Goal: Browse casually: Explore the website without a specific task or goal

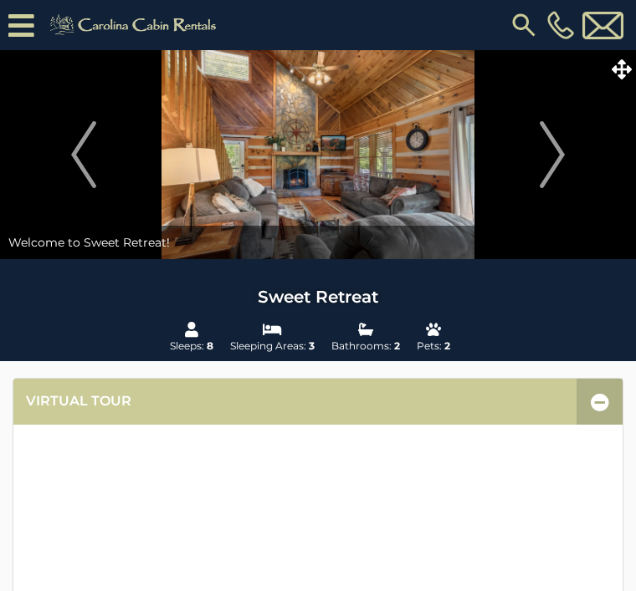
click at [552, 151] on img "Next" at bounding box center [551, 154] width 25 height 67
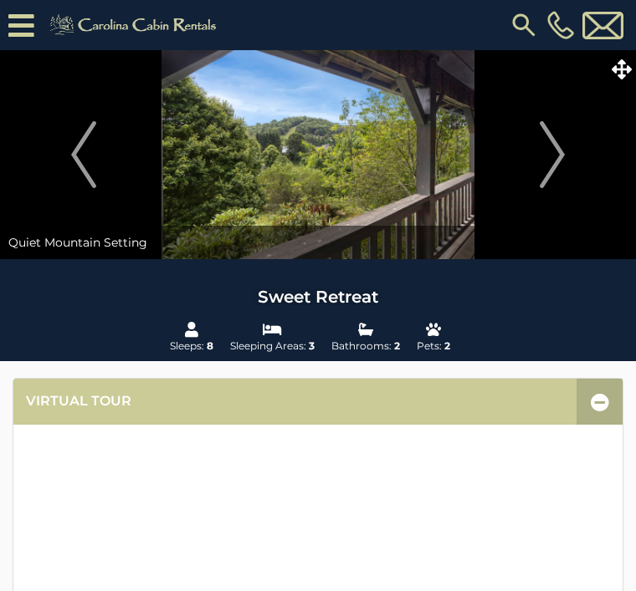
click at [559, 146] on img "Next" at bounding box center [551, 154] width 25 height 67
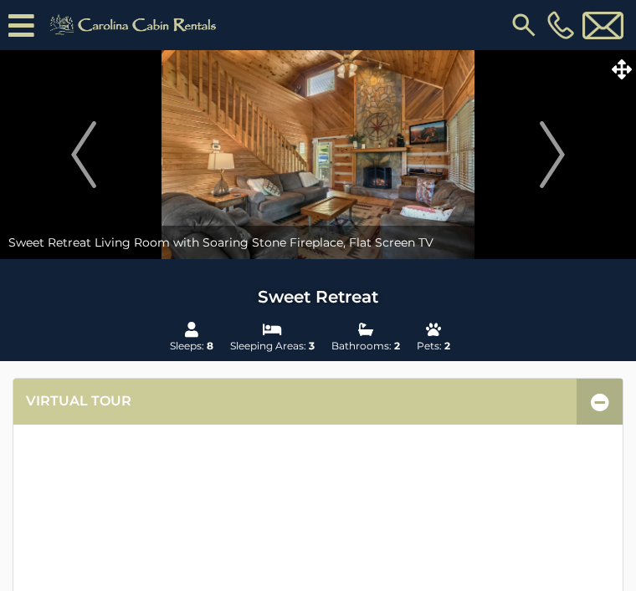
click at [559, 155] on img "Next" at bounding box center [551, 154] width 25 height 67
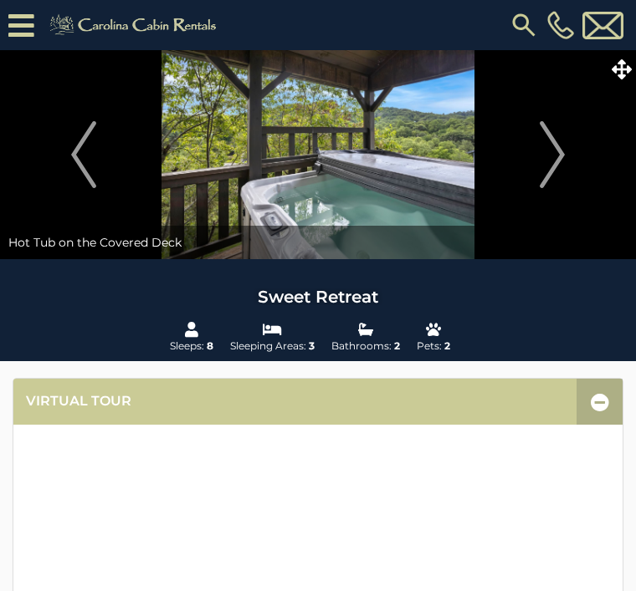
click at [556, 158] on img "Next" at bounding box center [551, 154] width 25 height 67
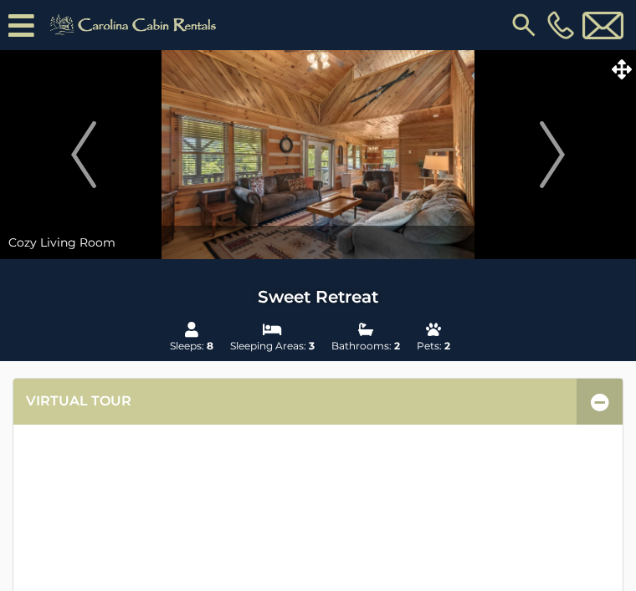
click at [558, 151] on img "Next" at bounding box center [551, 154] width 25 height 67
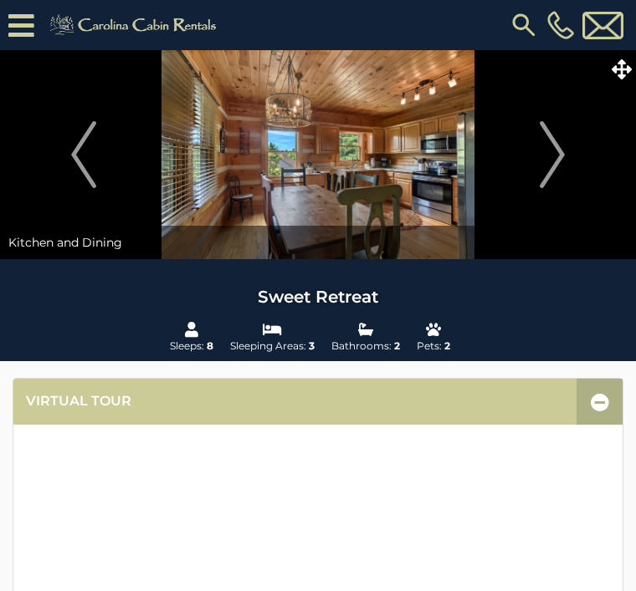
click at [556, 156] on img "Next" at bounding box center [551, 154] width 25 height 67
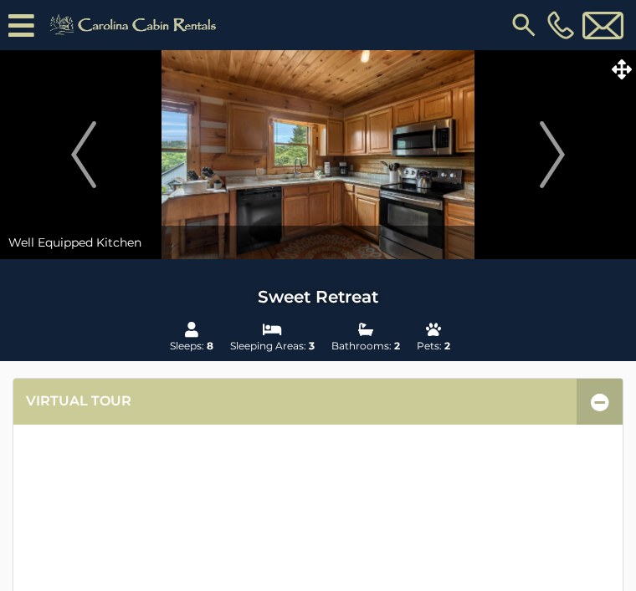
click at [563, 148] on img "Next" at bounding box center [551, 154] width 25 height 67
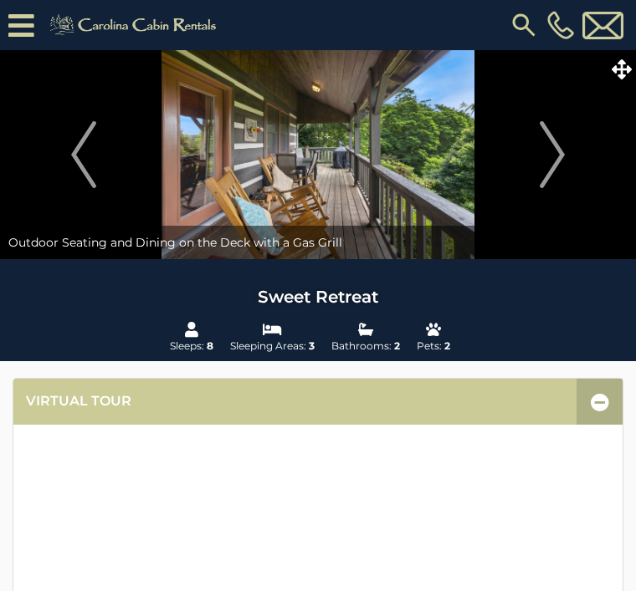
click at [550, 155] on img "Next" at bounding box center [551, 154] width 25 height 67
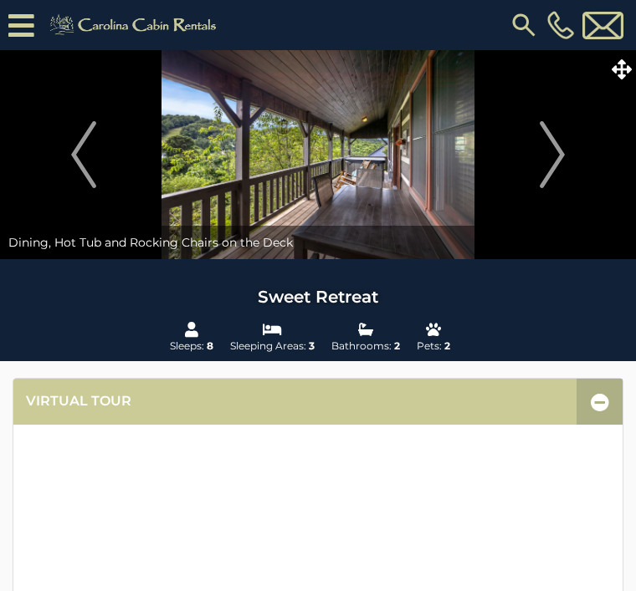
click at [559, 146] on img "Next" at bounding box center [551, 154] width 25 height 67
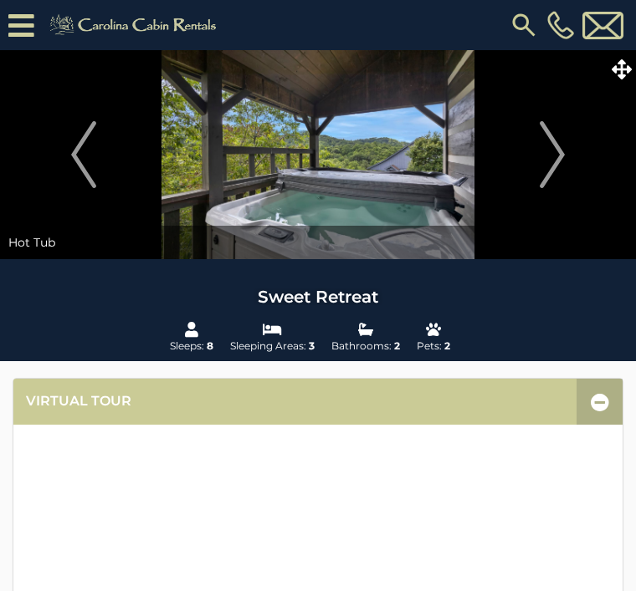
click at [550, 155] on img "Next" at bounding box center [551, 154] width 25 height 67
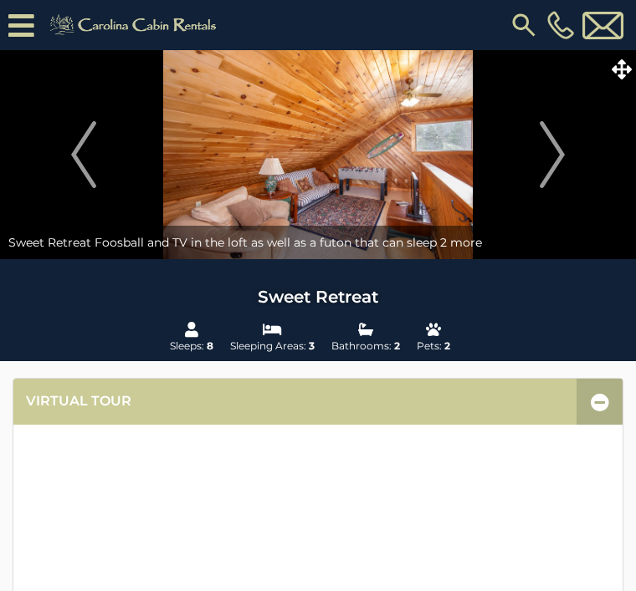
click at [555, 148] on img "Next" at bounding box center [551, 154] width 25 height 67
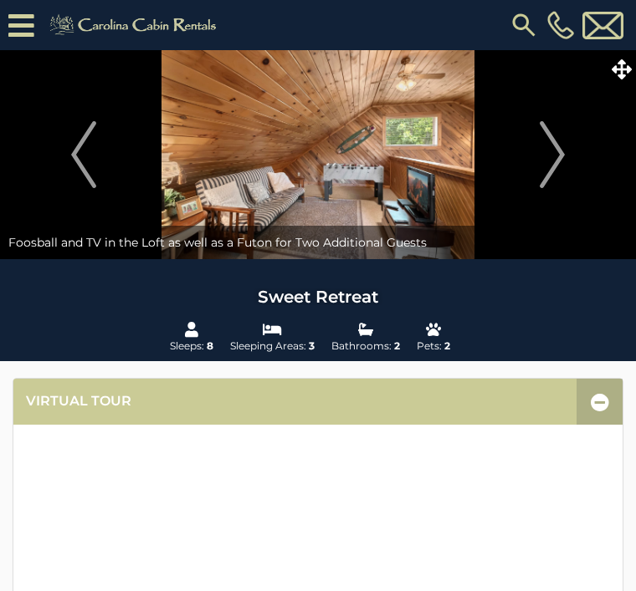
click at [555, 145] on img "Next" at bounding box center [551, 154] width 25 height 67
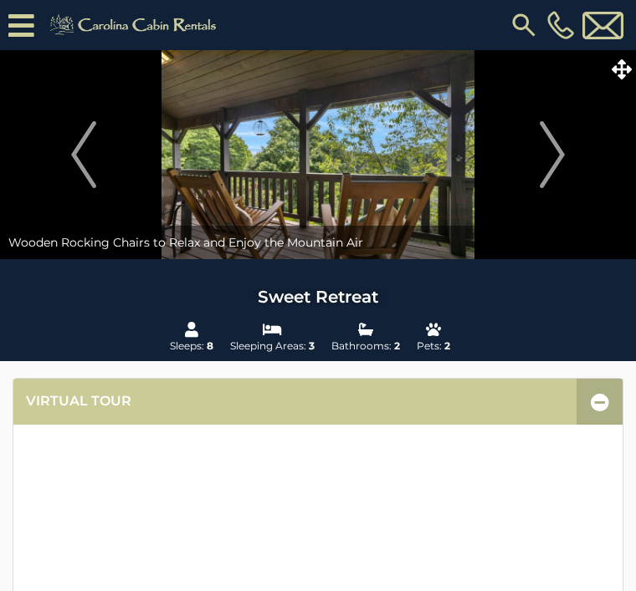
click at [552, 150] on img "Next" at bounding box center [551, 154] width 25 height 67
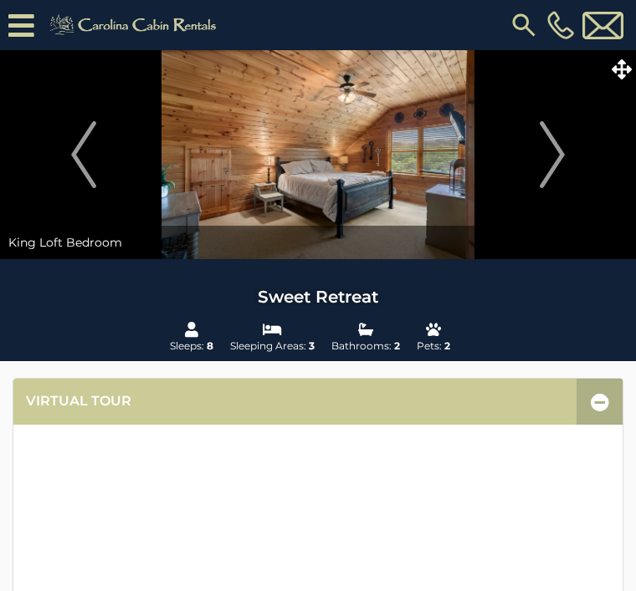
click at [554, 158] on img "Next" at bounding box center [551, 154] width 25 height 67
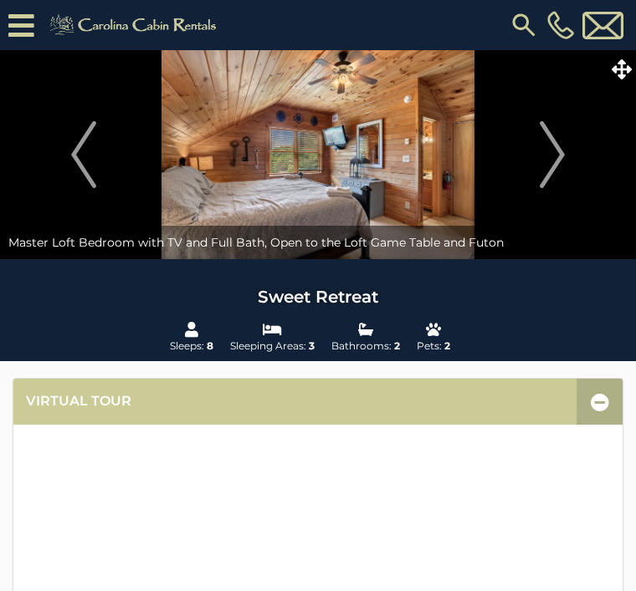
click at [550, 153] on img "Next" at bounding box center [551, 154] width 25 height 67
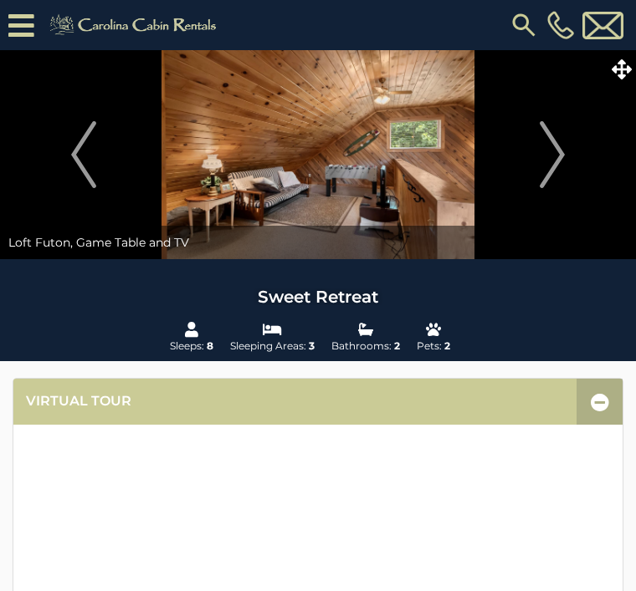
click at [554, 152] on img "Next" at bounding box center [551, 154] width 25 height 67
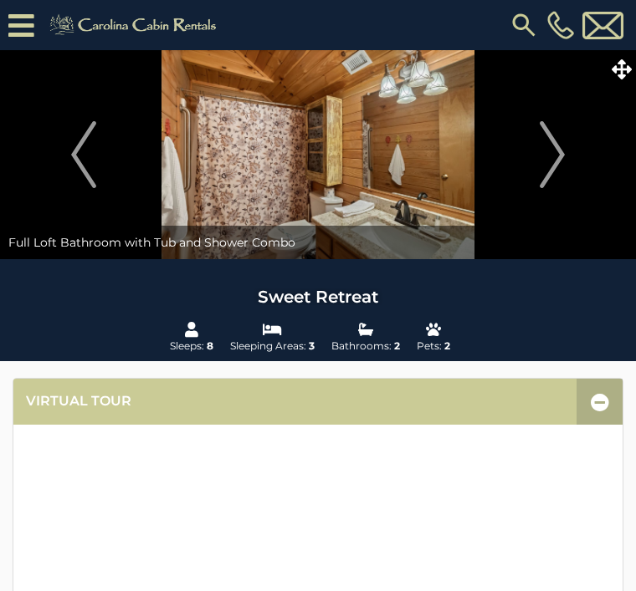
click at [541, 146] on img "Next" at bounding box center [551, 154] width 25 height 67
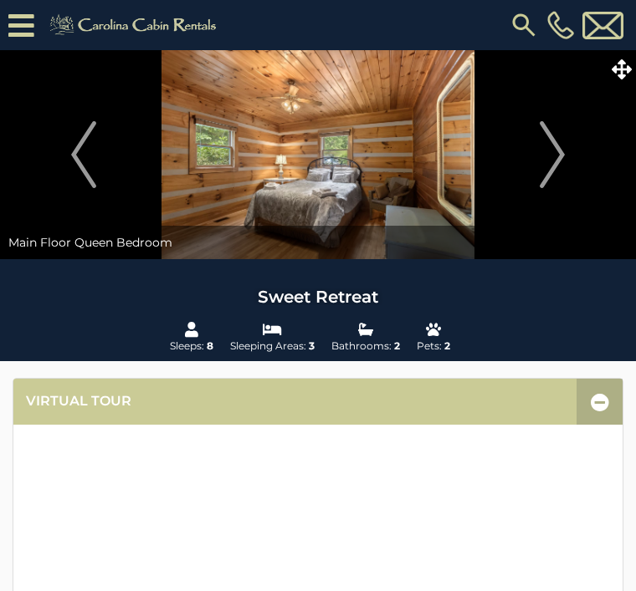
click at [552, 152] on img "Next" at bounding box center [551, 154] width 25 height 67
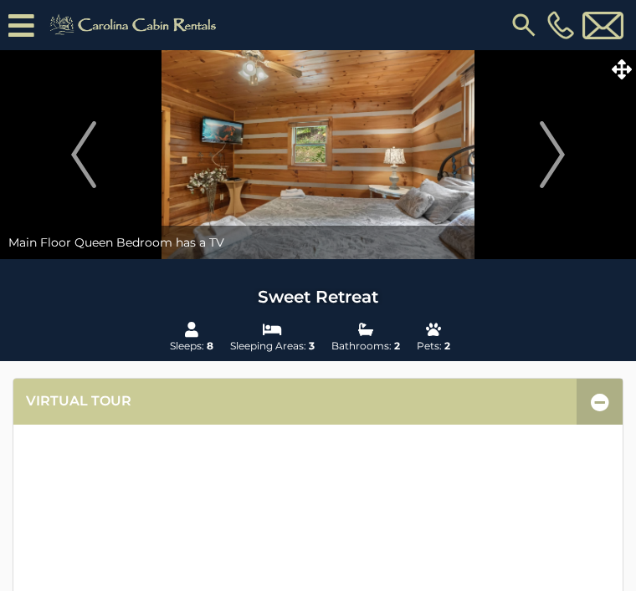
click at [552, 151] on img "Next" at bounding box center [551, 154] width 25 height 67
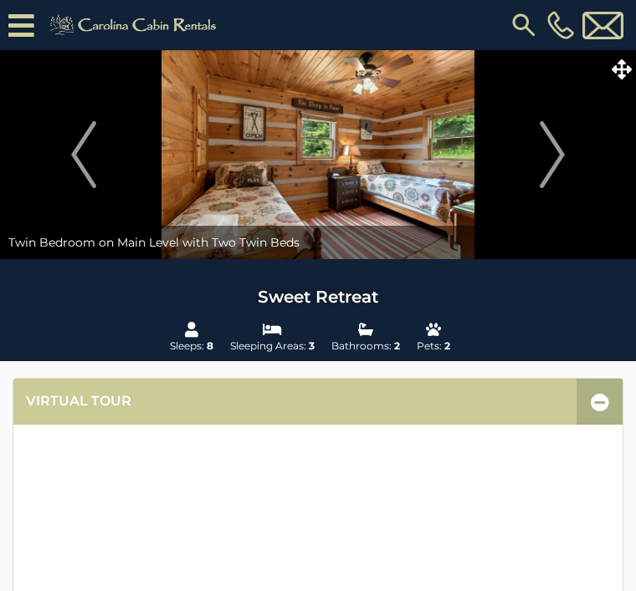
click at [552, 151] on img "Next" at bounding box center [551, 154] width 25 height 67
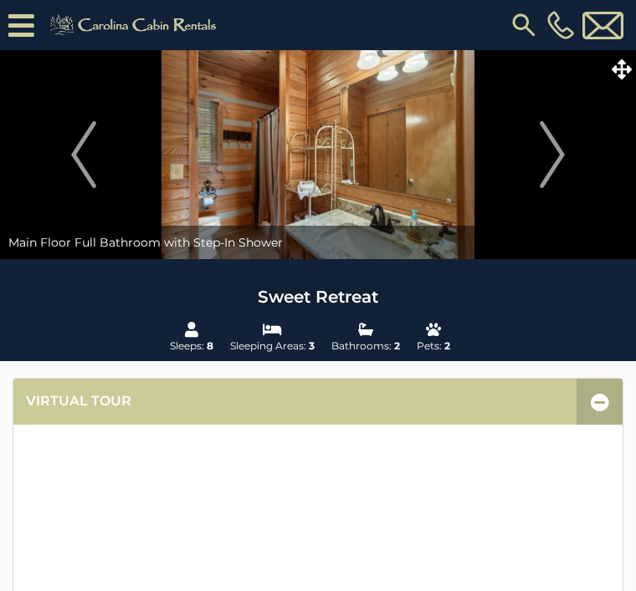
click at [554, 151] on img "Next" at bounding box center [551, 154] width 25 height 67
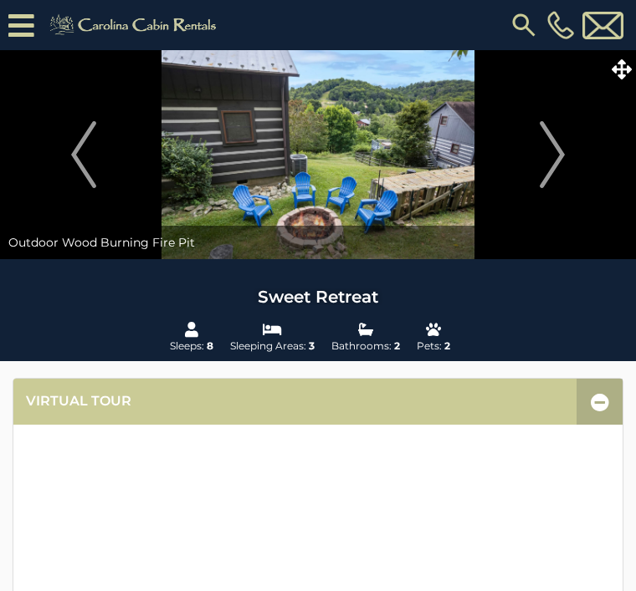
click at [549, 156] on img "Next" at bounding box center [551, 154] width 25 height 67
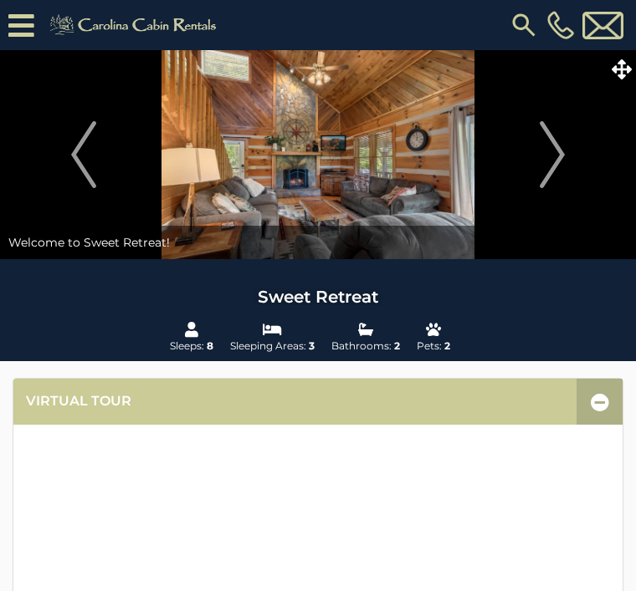
click at [554, 149] on img "Next" at bounding box center [551, 154] width 25 height 67
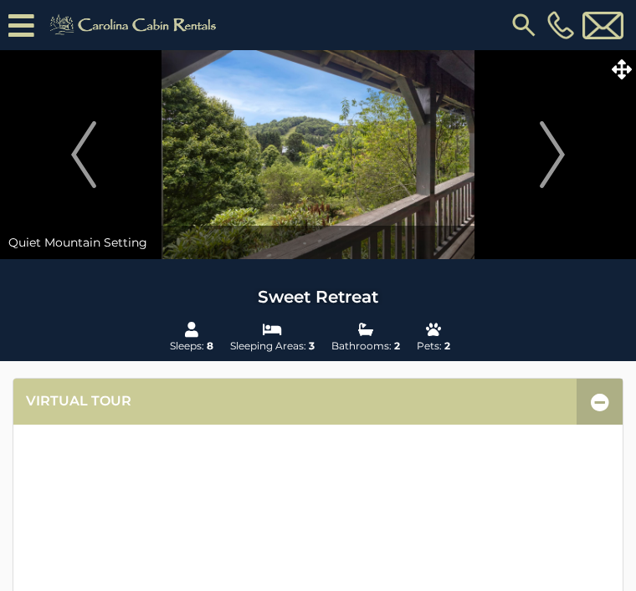
click at [554, 151] on img "Next" at bounding box center [551, 154] width 25 height 67
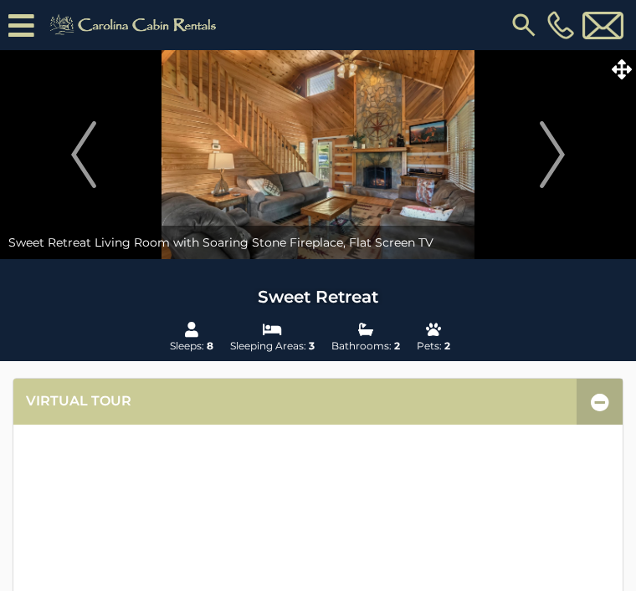
click at [556, 150] on img "Next" at bounding box center [551, 154] width 25 height 67
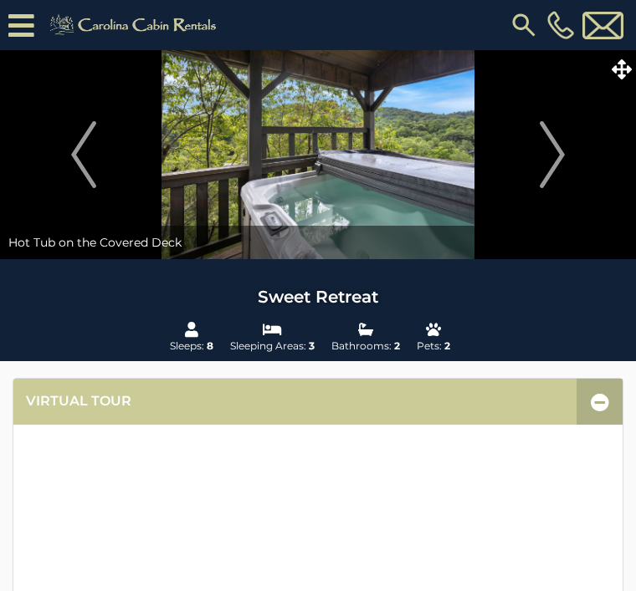
click at [556, 158] on img "Next" at bounding box center [551, 154] width 25 height 67
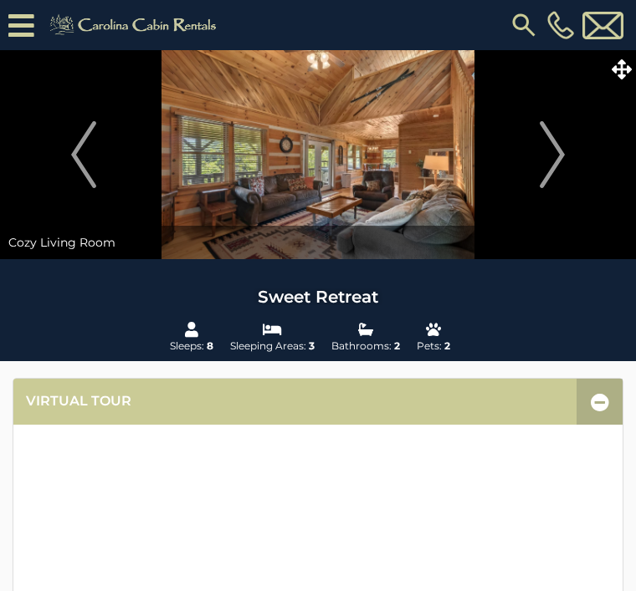
click at [564, 150] on img "Next" at bounding box center [551, 154] width 25 height 67
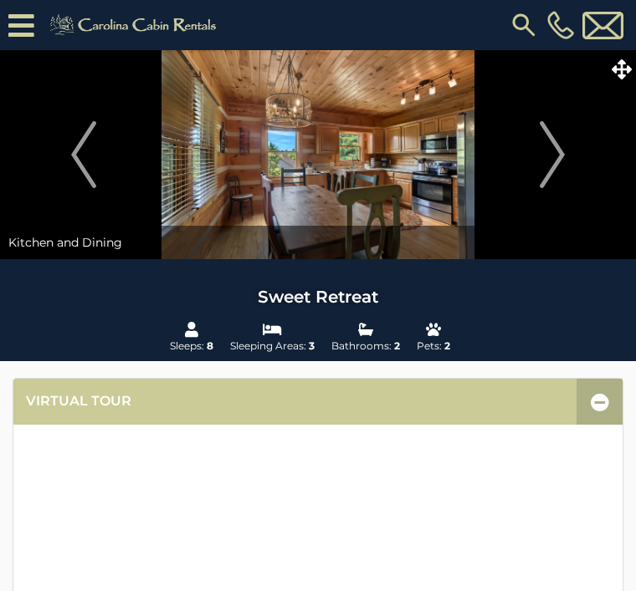
click at [554, 153] on img "Next" at bounding box center [551, 154] width 25 height 67
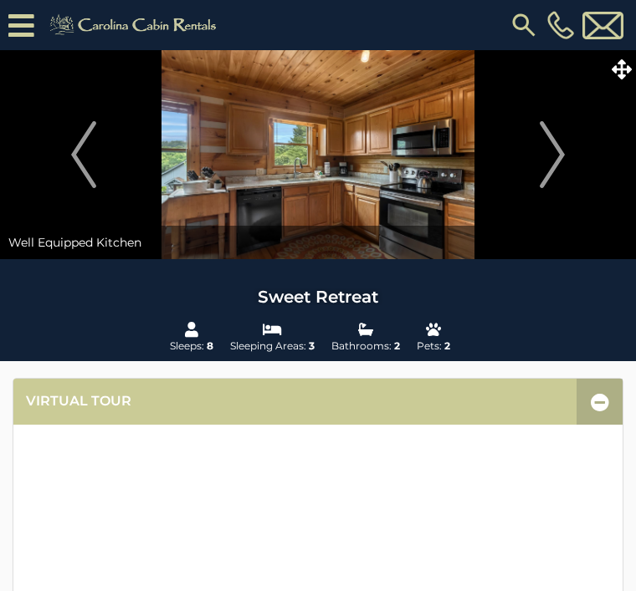
click at [572, 148] on button "Next" at bounding box center [552, 154] width 151 height 209
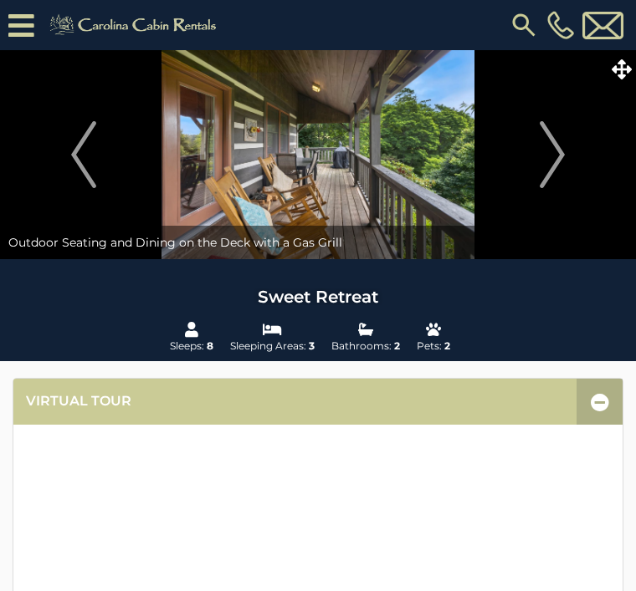
click at [559, 149] on img "Next" at bounding box center [551, 154] width 25 height 67
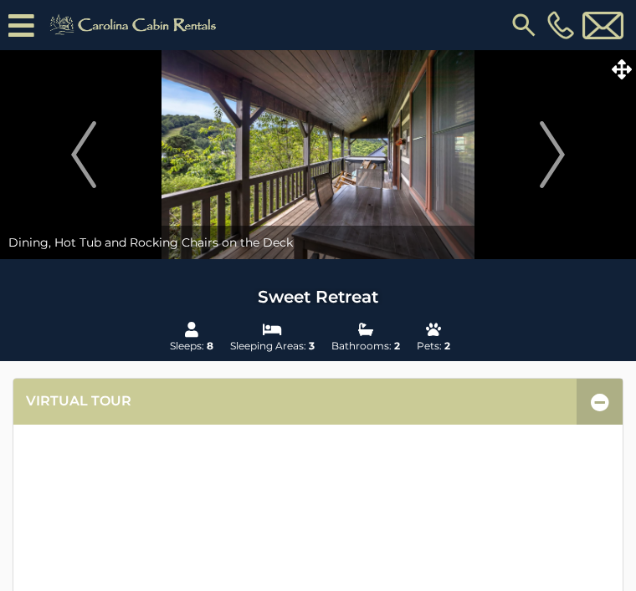
click at [557, 146] on img "Next" at bounding box center [551, 154] width 25 height 67
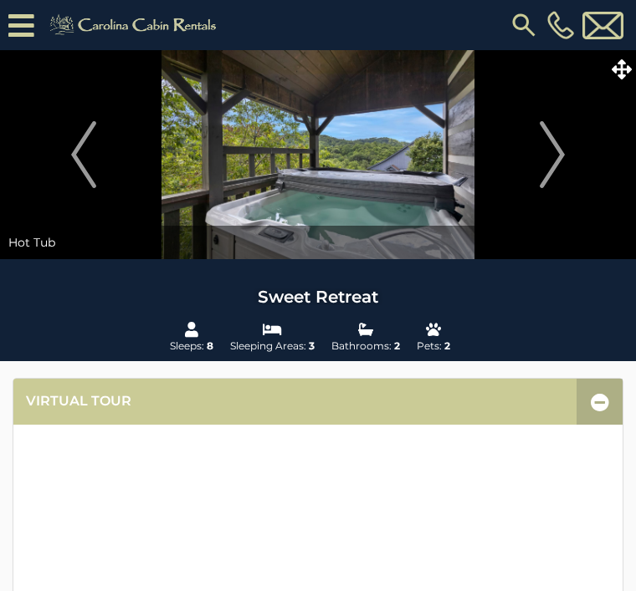
click at [564, 146] on img "Next" at bounding box center [551, 154] width 25 height 67
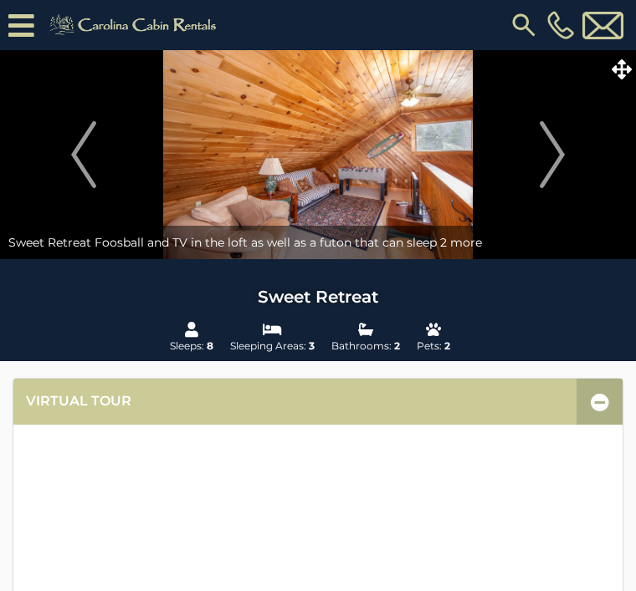
click at [557, 156] on img "Next" at bounding box center [551, 154] width 25 height 67
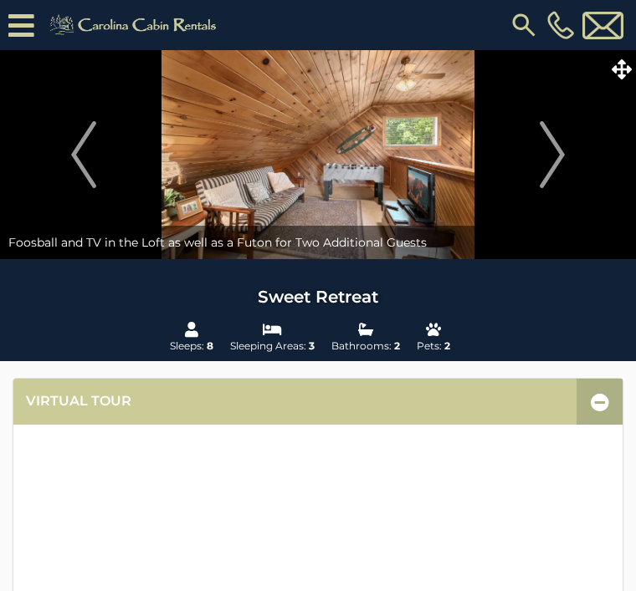
click at [558, 157] on img "Next" at bounding box center [551, 154] width 25 height 67
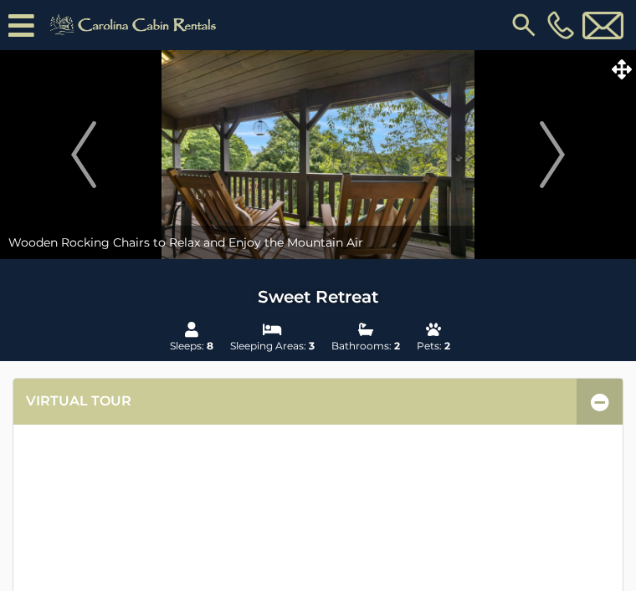
click at [552, 160] on img "Next" at bounding box center [551, 154] width 25 height 67
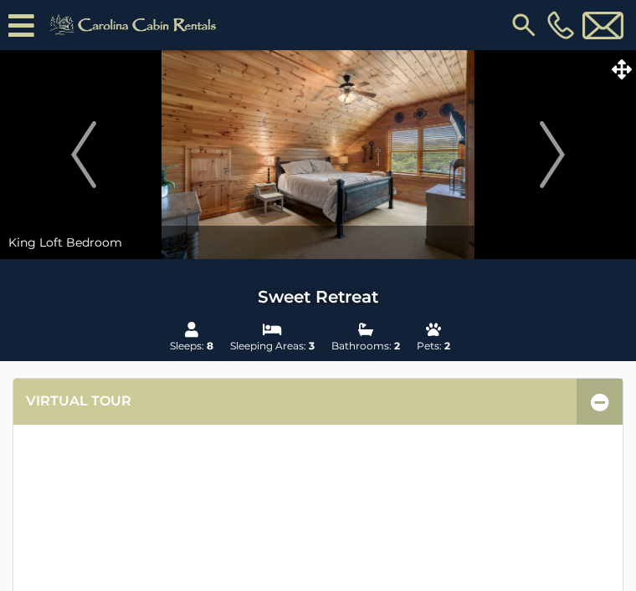
click at [562, 153] on img "Next" at bounding box center [551, 154] width 25 height 67
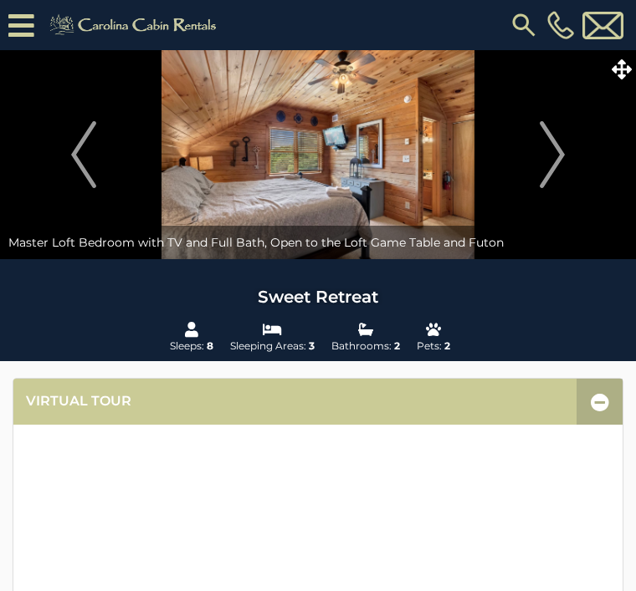
click at [554, 151] on img "Next" at bounding box center [551, 154] width 25 height 67
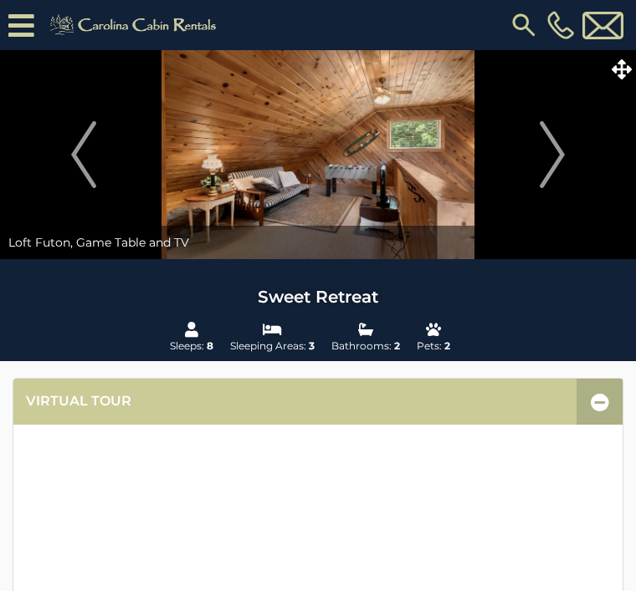
click at [564, 140] on img "Next" at bounding box center [551, 154] width 25 height 67
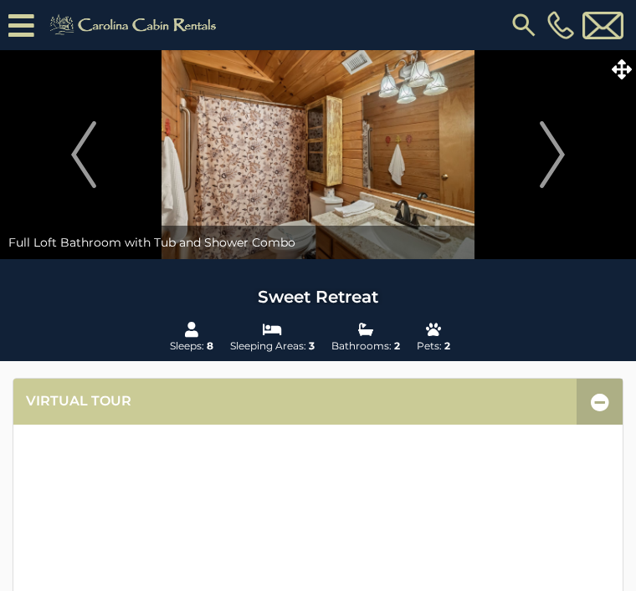
click at [555, 160] on img "Next" at bounding box center [551, 154] width 25 height 67
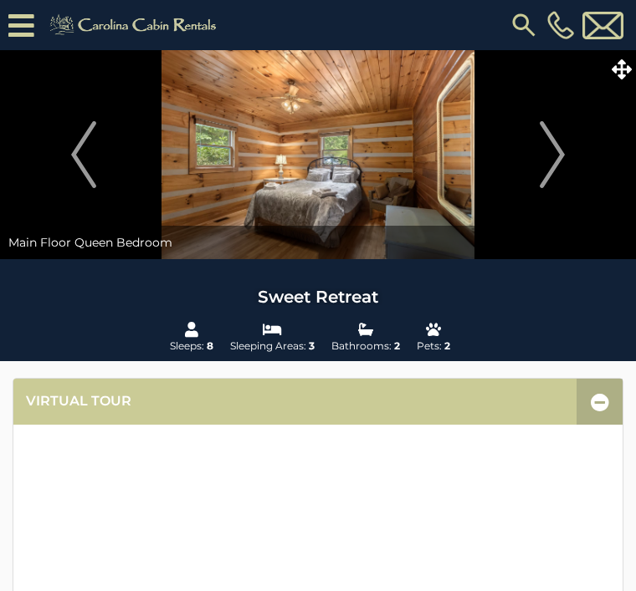
click at [559, 159] on img "Next" at bounding box center [551, 154] width 25 height 67
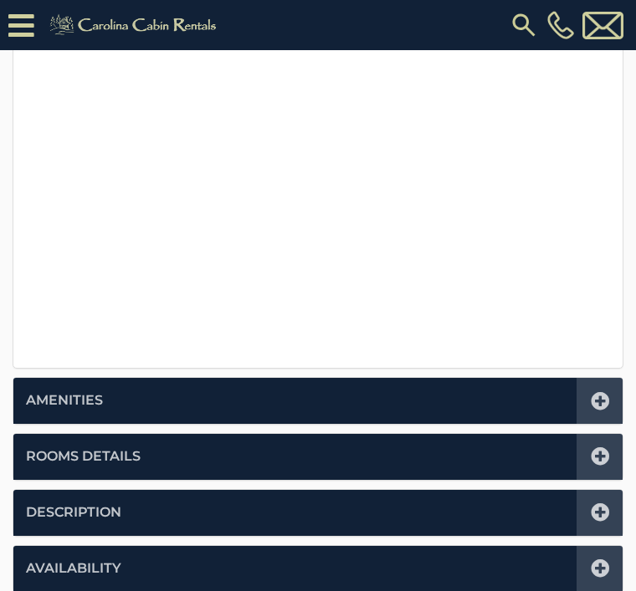
scroll to position [518, 0]
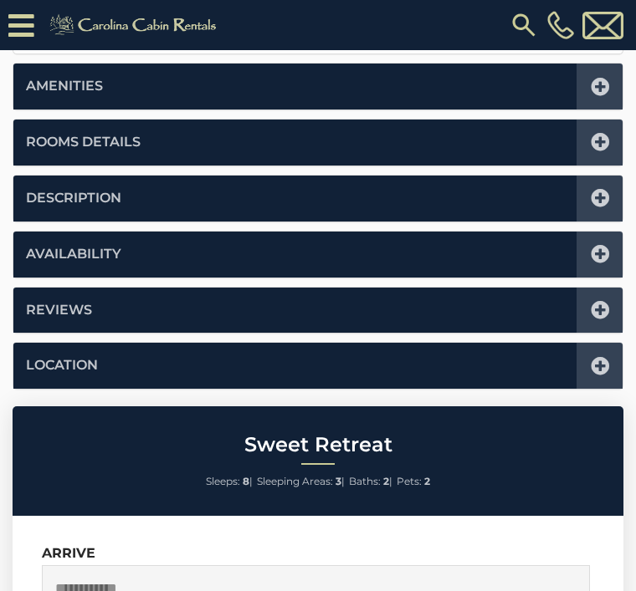
click at [601, 361] on icon at bounding box center [599, 366] width 18 height 18
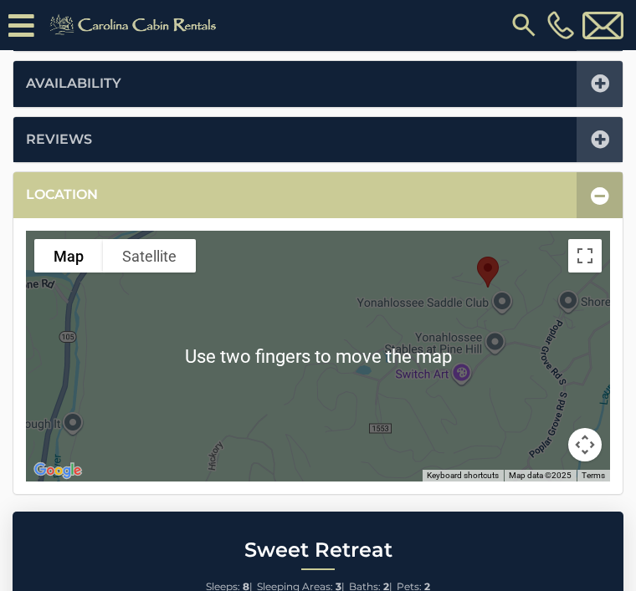
scroll to position [571, 0]
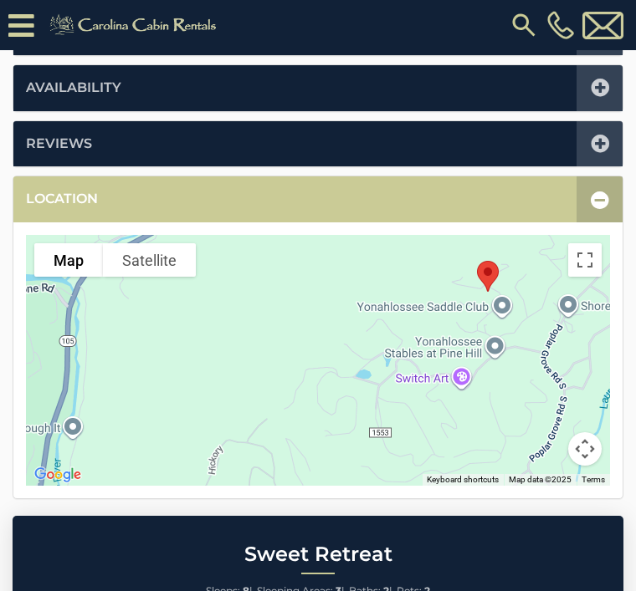
click at [348, 299] on div at bounding box center [318, 360] width 584 height 251
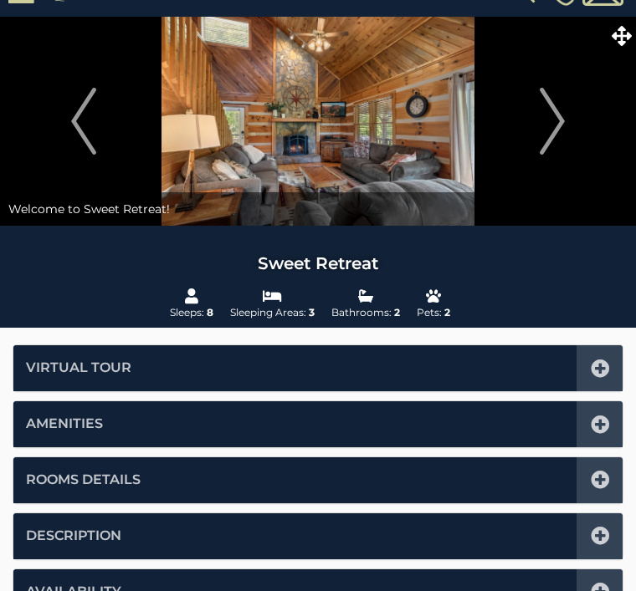
scroll to position [0, 0]
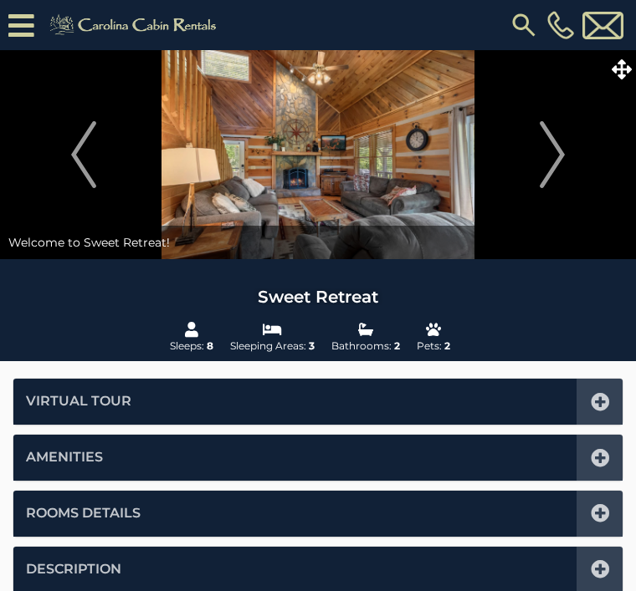
click at [549, 163] on img "Next" at bounding box center [551, 154] width 25 height 67
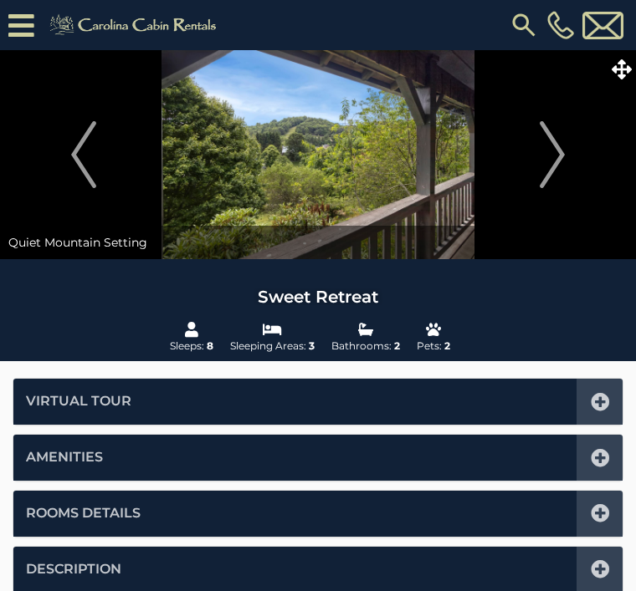
click at [558, 164] on img "Next" at bounding box center [551, 154] width 25 height 67
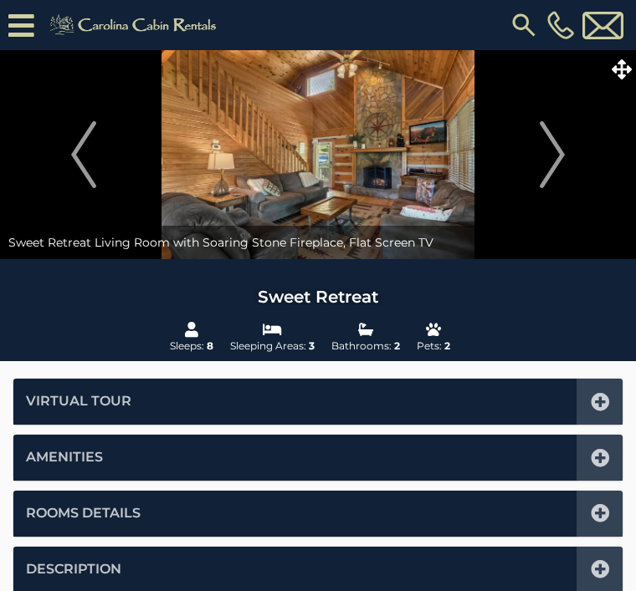
click at [558, 165] on img "Next" at bounding box center [551, 154] width 25 height 67
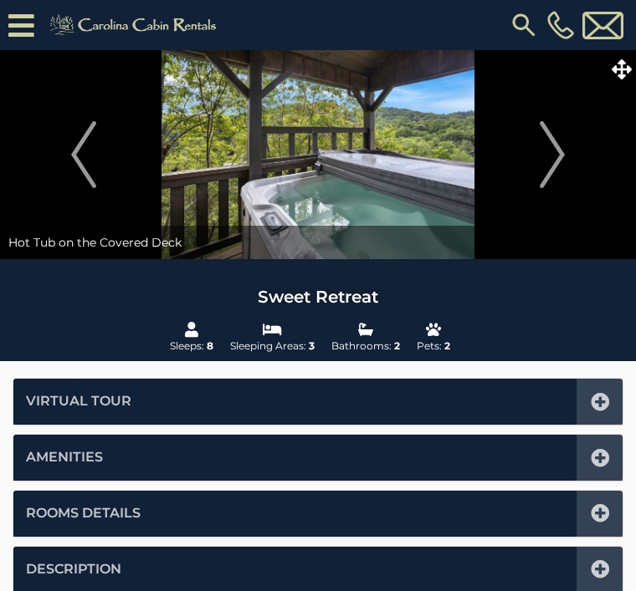
click at [556, 156] on img "Next" at bounding box center [551, 154] width 25 height 67
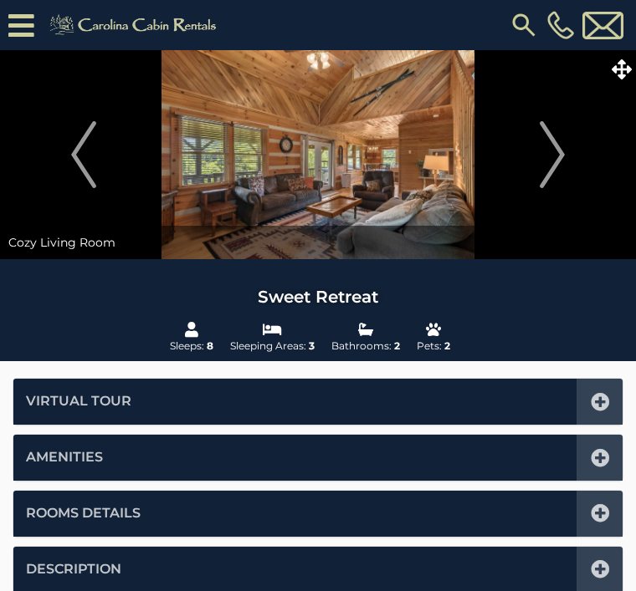
click at [539, 171] on button "Next" at bounding box center [552, 154] width 151 height 209
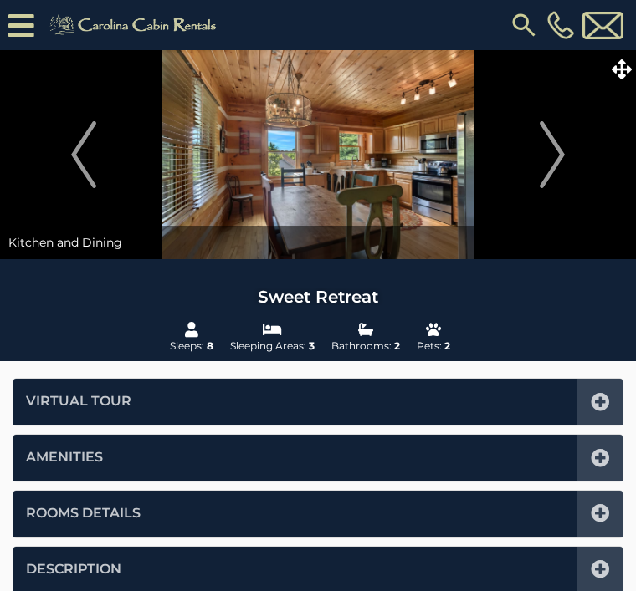
click at [553, 160] on img "Next" at bounding box center [551, 154] width 25 height 67
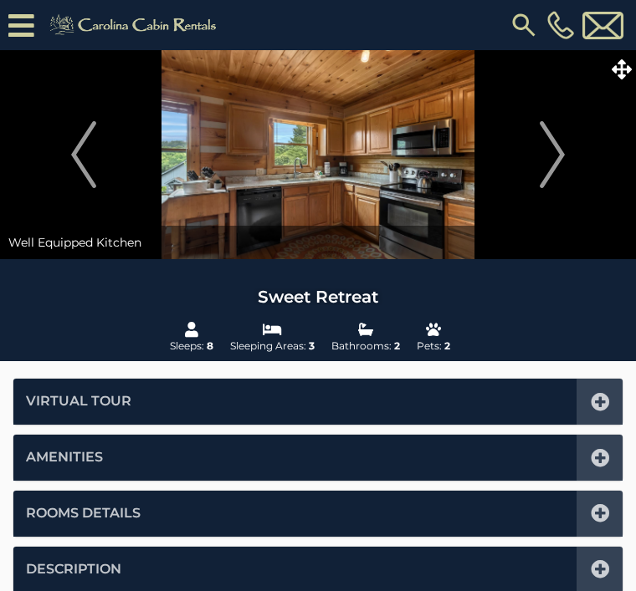
click at [556, 159] on img "Next" at bounding box center [551, 154] width 25 height 67
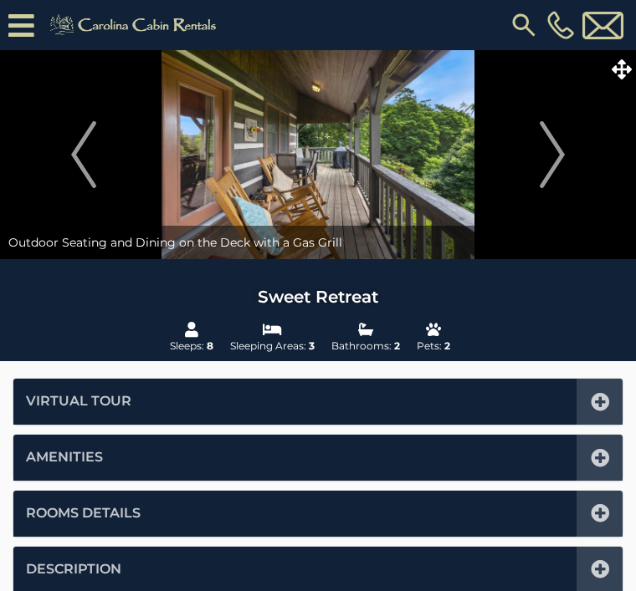
click at [544, 159] on img "Next" at bounding box center [551, 154] width 25 height 67
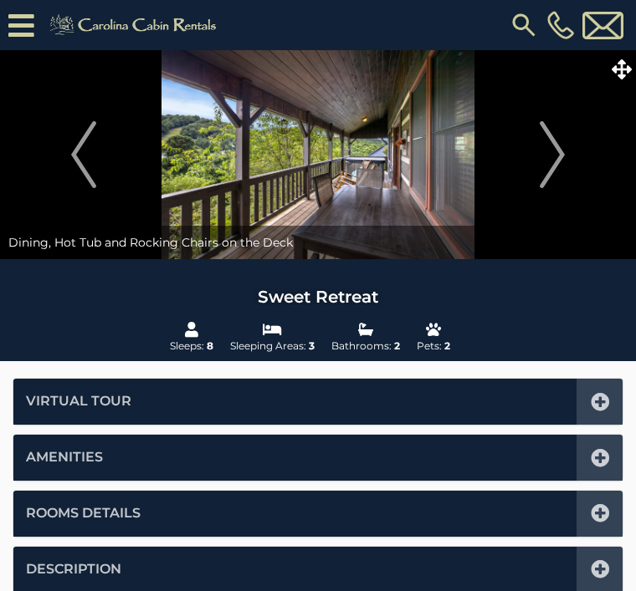
click at [549, 161] on img "Next" at bounding box center [551, 154] width 25 height 67
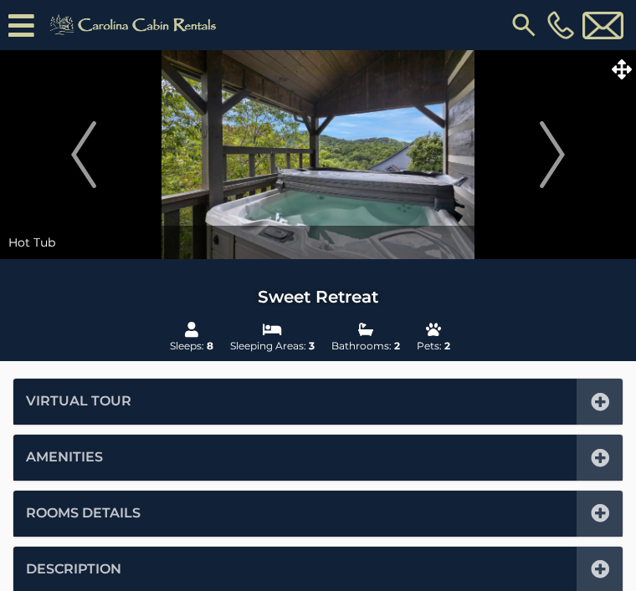
click at [545, 173] on img "Next" at bounding box center [551, 154] width 25 height 67
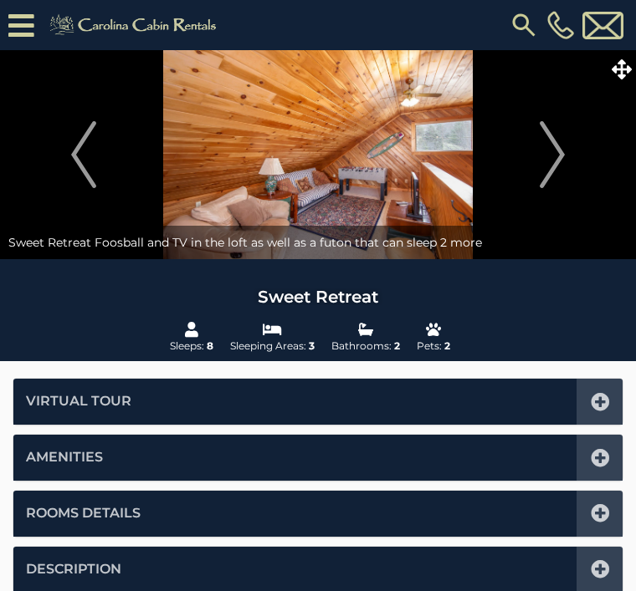
click at [554, 156] on img "Next" at bounding box center [551, 154] width 25 height 67
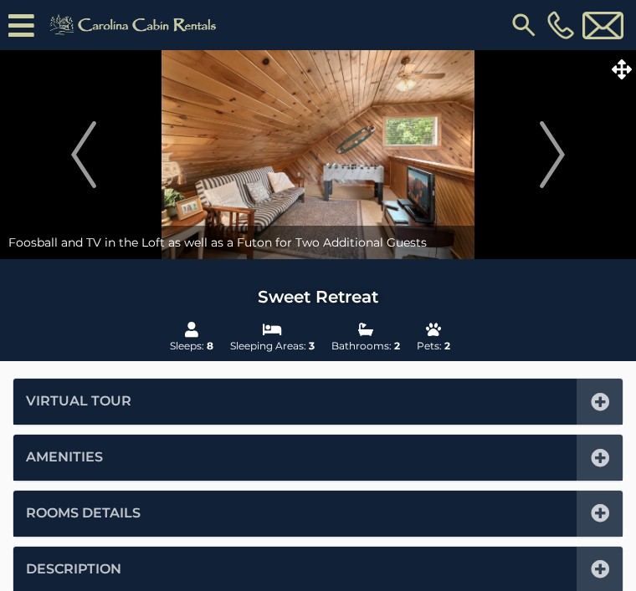
click at [554, 159] on img "Next" at bounding box center [551, 154] width 25 height 67
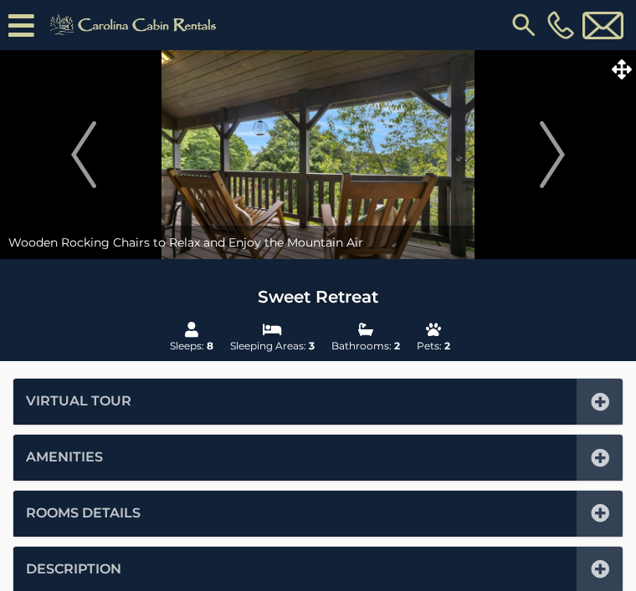
click at [552, 162] on img "Next" at bounding box center [551, 154] width 25 height 67
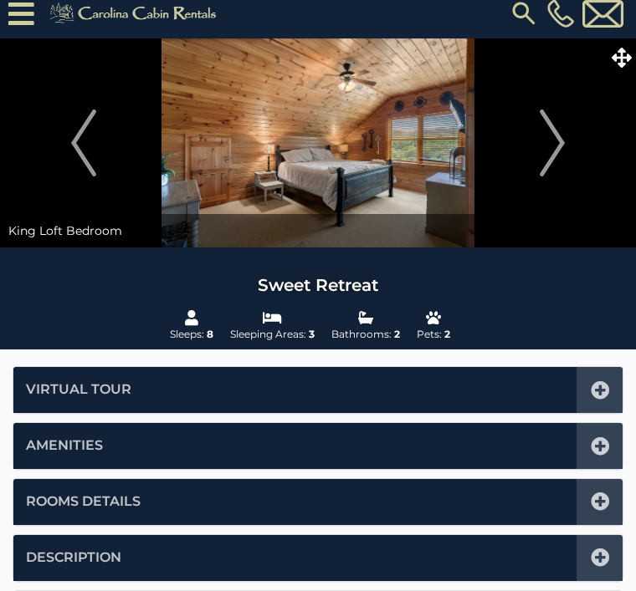
scroll to position [12, 0]
click at [625, 69] on span at bounding box center [620, 57] width 29 height 29
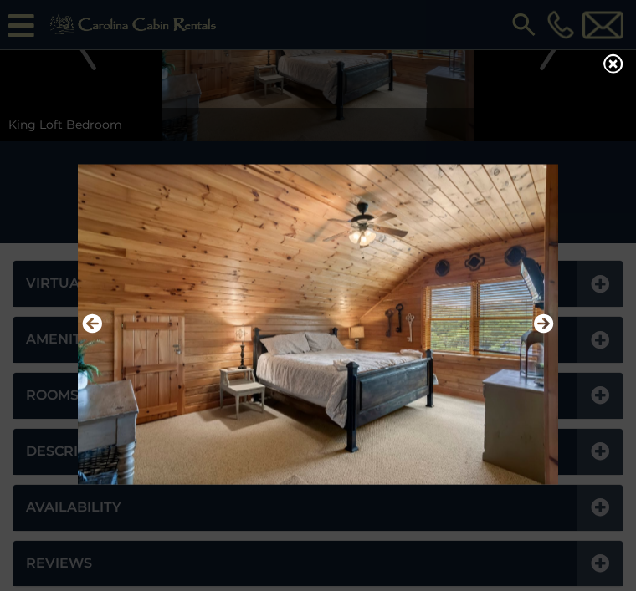
scroll to position [151, 0]
click at [548, 334] on icon "Next" at bounding box center [544, 324] width 20 height 20
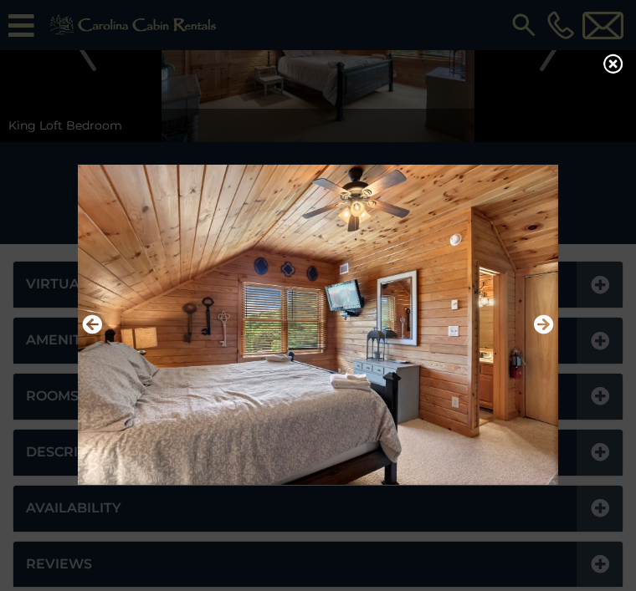
click at [545, 334] on icon "Next" at bounding box center [544, 324] width 20 height 20
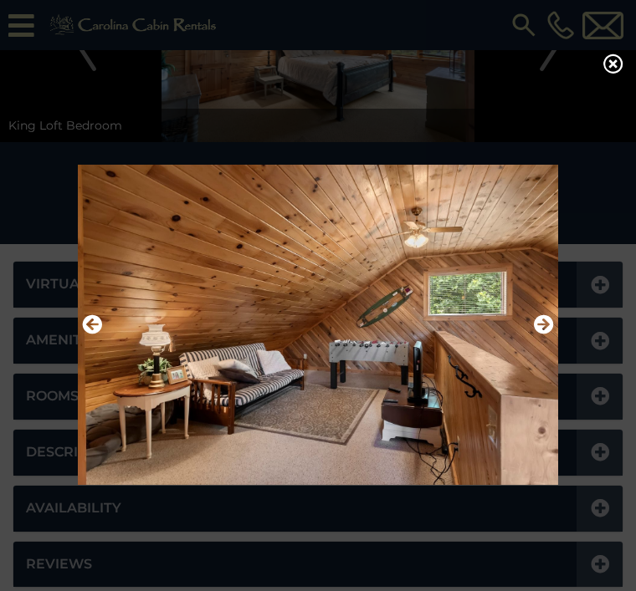
click at [540, 334] on icon "Next" at bounding box center [544, 324] width 20 height 20
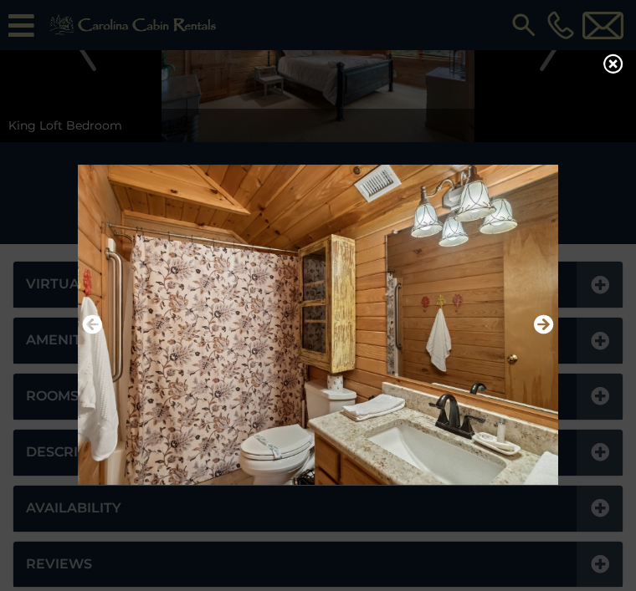
click at [542, 334] on icon "Next" at bounding box center [544, 324] width 20 height 20
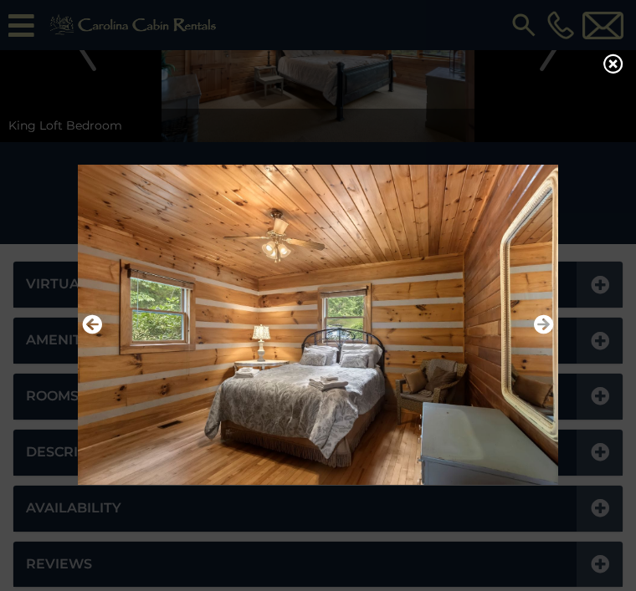
click at [543, 334] on icon "Next" at bounding box center [544, 324] width 20 height 20
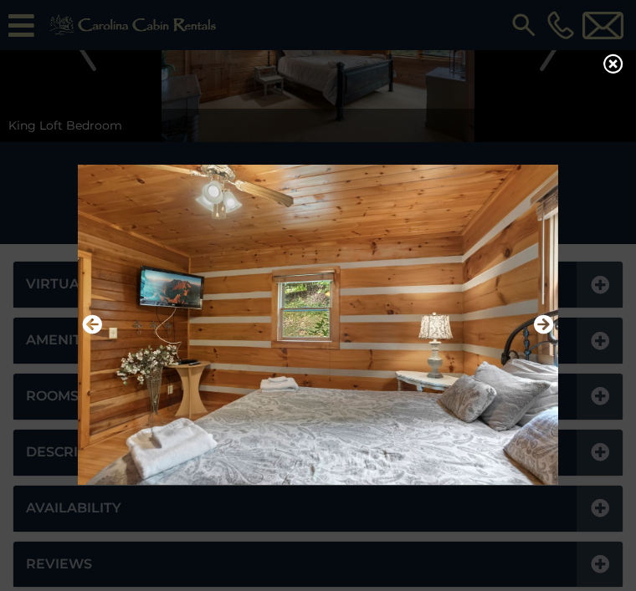
click at [546, 334] on icon "Next" at bounding box center [544, 324] width 20 height 20
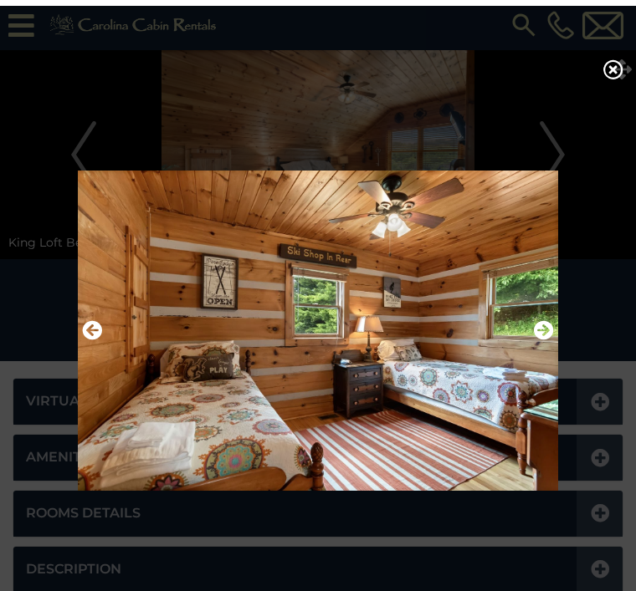
scroll to position [0, 0]
